Goal: Information Seeking & Learning: Learn about a topic

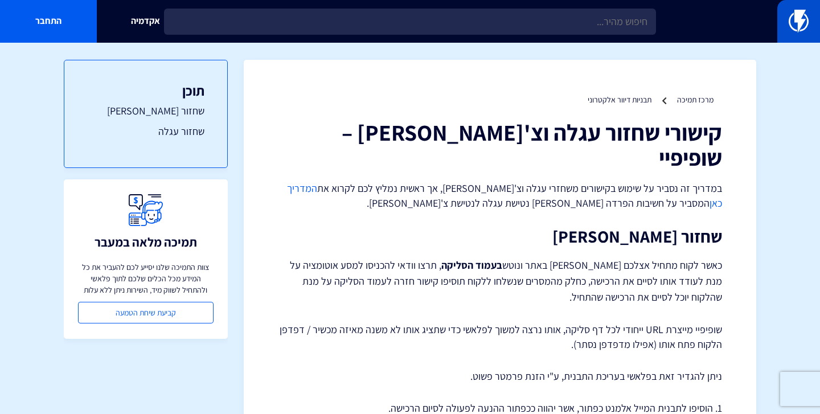
click at [806, 16] on img at bounding box center [798, 21] width 20 height 23
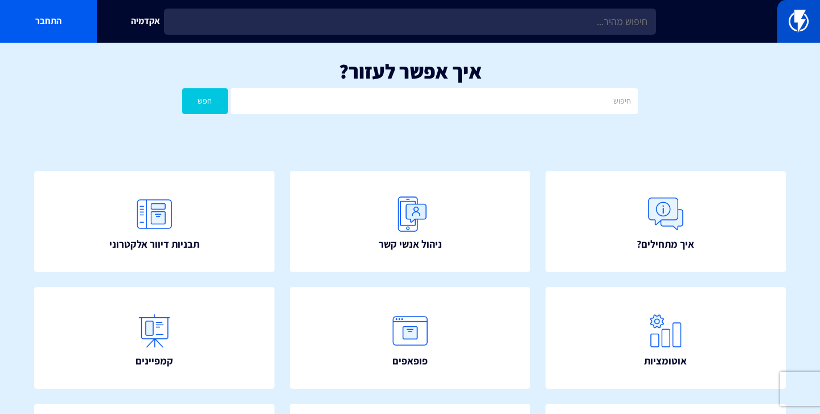
click at [790, 21] on img at bounding box center [798, 21] width 20 height 23
